Goal: Task Accomplishment & Management: Use online tool/utility

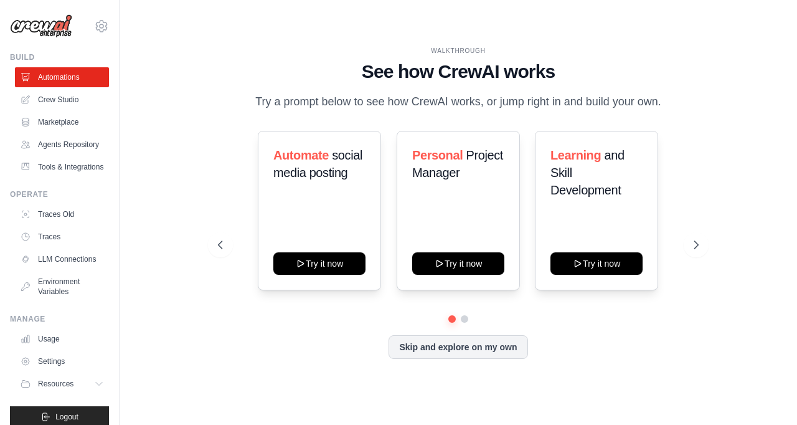
click at [76, 298] on link "Environment Variables" at bounding box center [62, 286] width 94 height 30
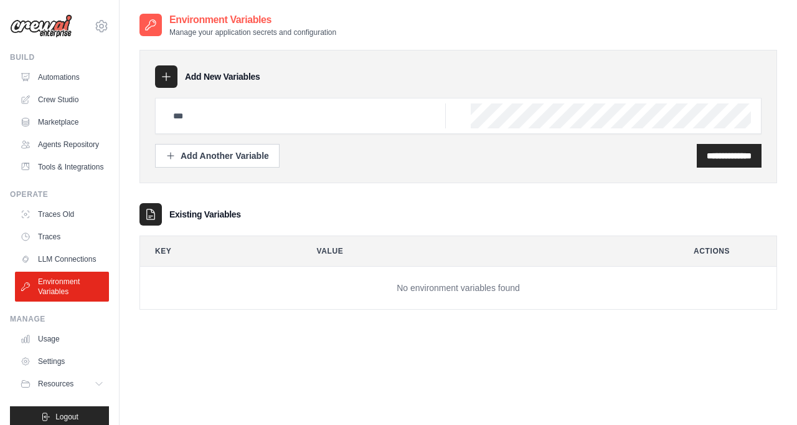
click at [75, 90] on link "Crew Studio" at bounding box center [62, 100] width 94 height 20
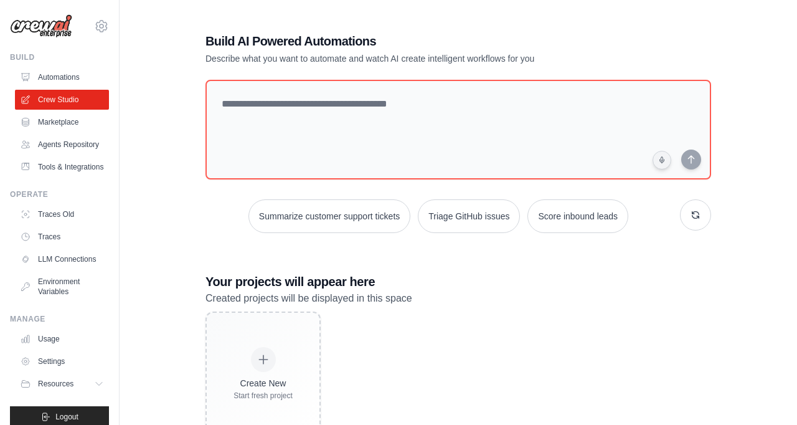
scroll to position [25, 0]
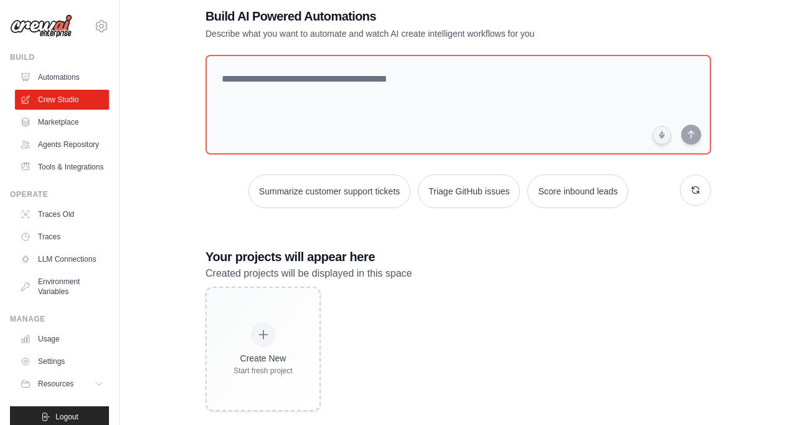
click at [252, 346] on div at bounding box center [263, 334] width 25 height 25
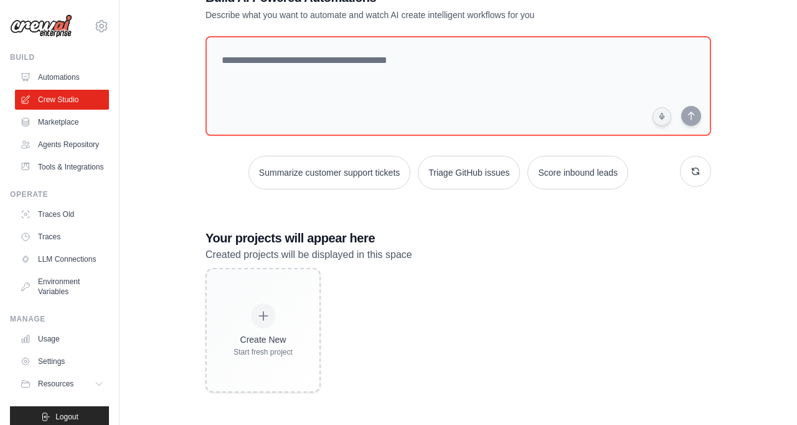
scroll to position [62, 0]
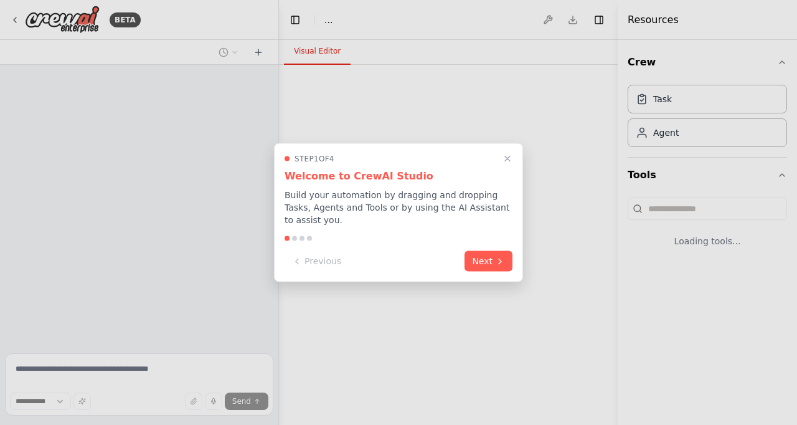
select select "****"
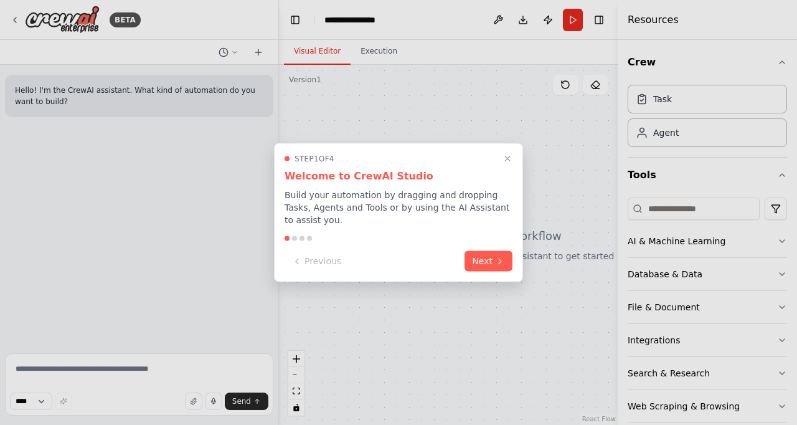
click at [489, 251] on button "Next" at bounding box center [488, 261] width 48 height 21
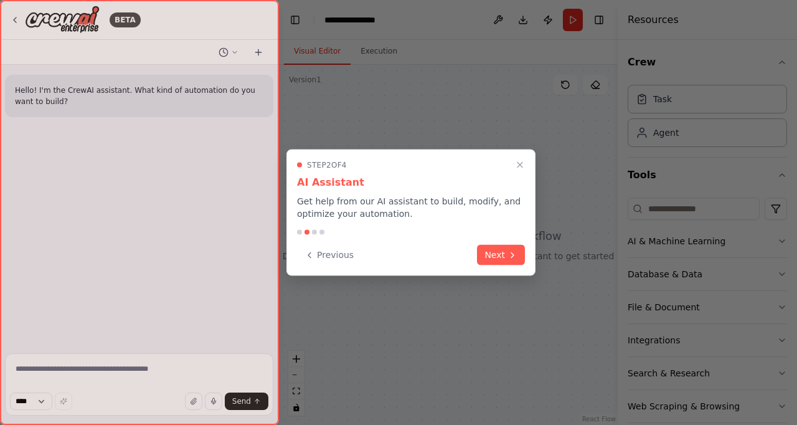
click at [494, 248] on button "Next" at bounding box center [501, 255] width 48 height 21
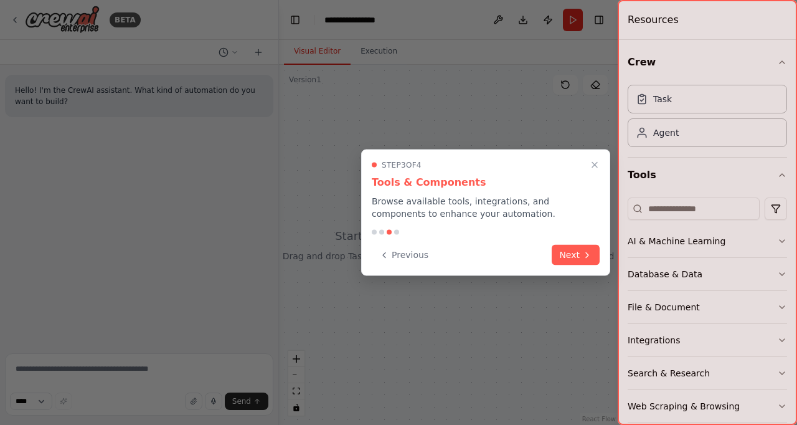
click at [492, 253] on div "Previous Next" at bounding box center [486, 255] width 228 height 21
click at [567, 253] on button "Next" at bounding box center [576, 255] width 48 height 21
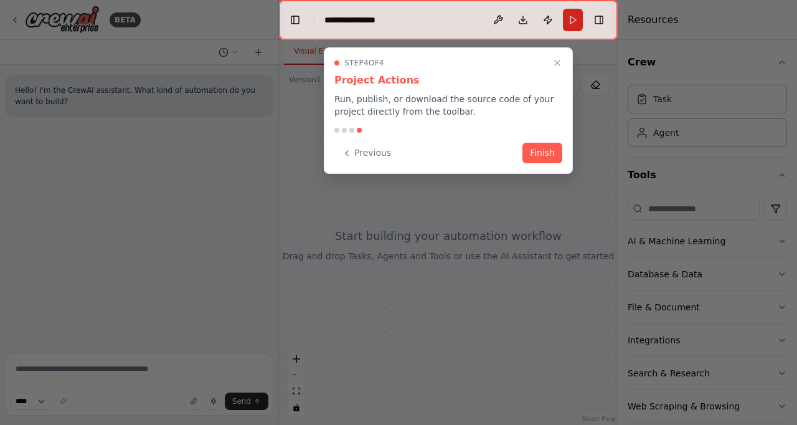
click at [543, 153] on button "Finish" at bounding box center [542, 153] width 40 height 21
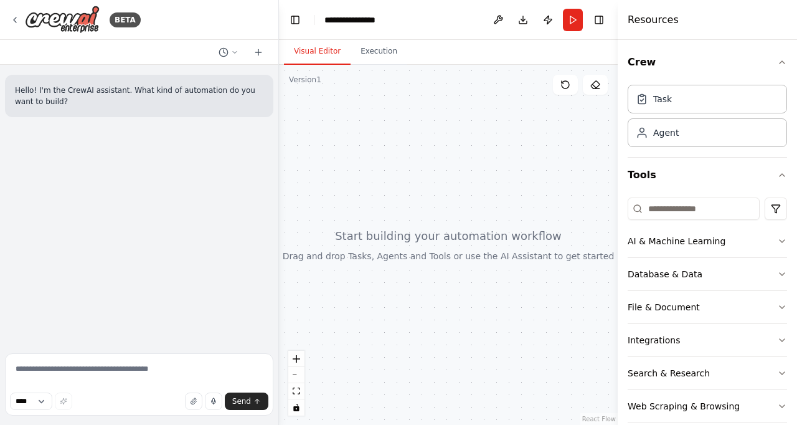
click at [383, 50] on button "Execution" at bounding box center [378, 52] width 57 height 26
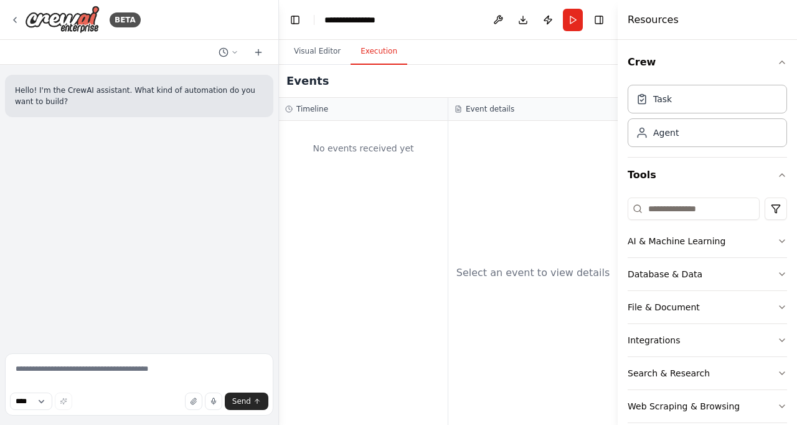
click at [322, 49] on button "Visual Editor" at bounding box center [317, 52] width 67 height 26
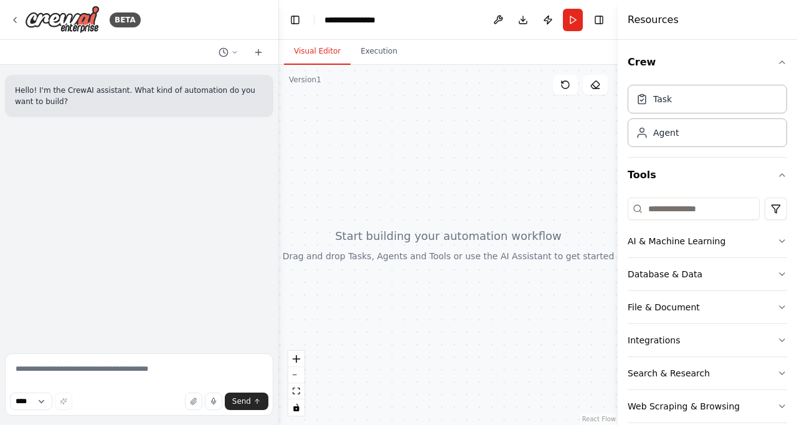
click at [514, 262] on div at bounding box center [448, 245] width 339 height 360
click at [727, 342] on button "Integrations" at bounding box center [707, 340] width 159 height 32
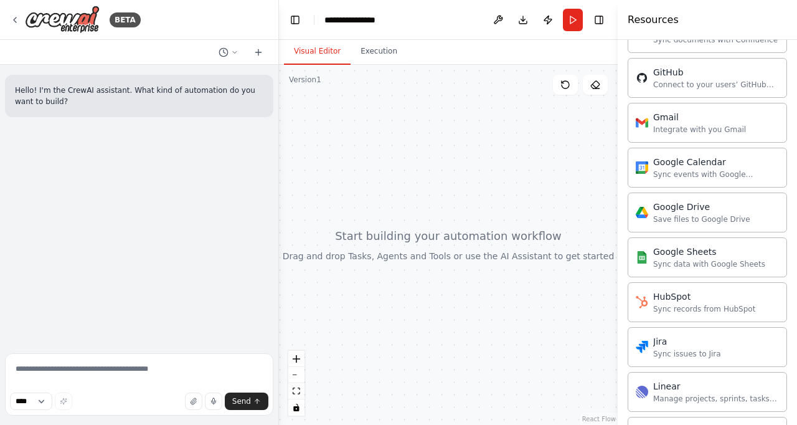
scroll to position [523, 0]
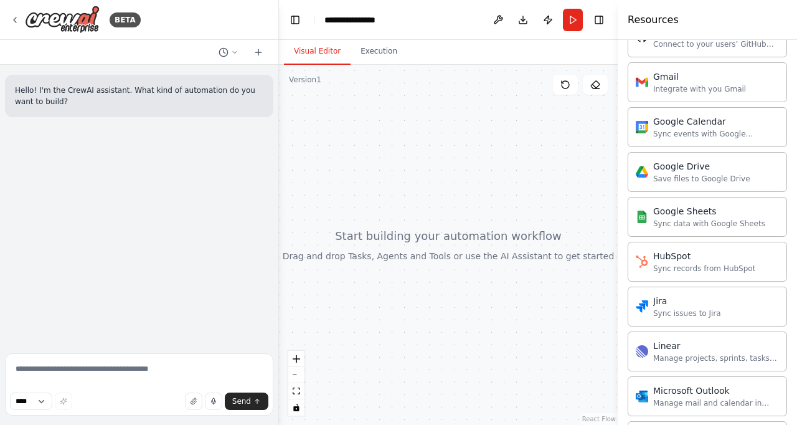
click at [705, 167] on div "Google Drive" at bounding box center [701, 166] width 97 height 12
click at [697, 169] on div "Google Drive" at bounding box center [701, 166] width 97 height 12
click at [696, 170] on div "Google Drive" at bounding box center [701, 166] width 97 height 12
click at [253, 391] on textarea at bounding box center [139, 384] width 268 height 62
click at [370, 49] on button "Execution" at bounding box center [378, 52] width 57 height 26
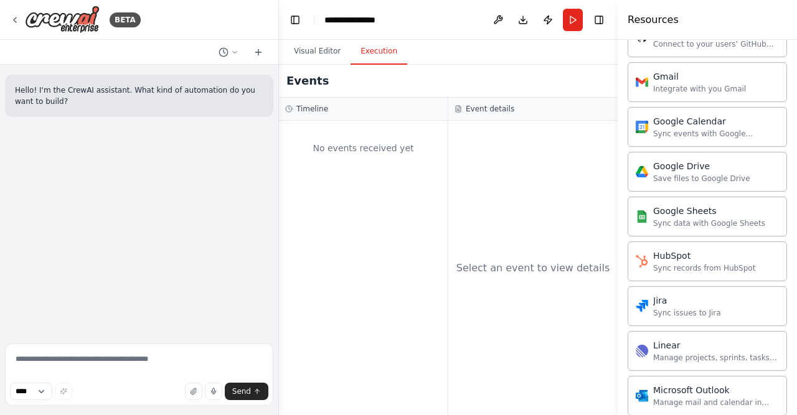
click at [317, 53] on button "Visual Editor" at bounding box center [317, 52] width 67 height 26
